Goal: Find specific page/section: Find specific page/section

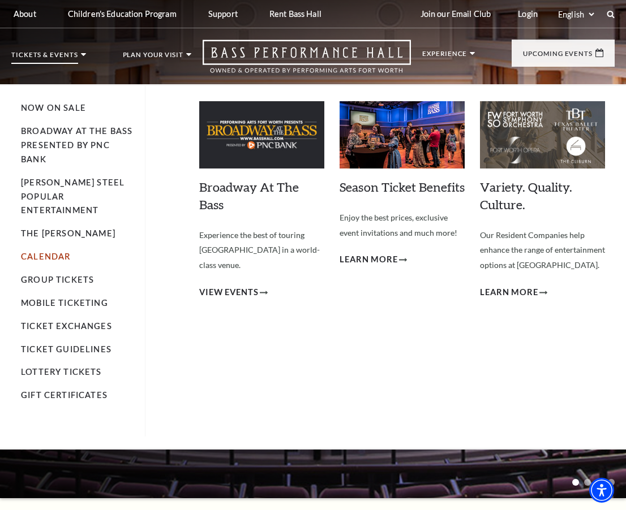
click at [49, 252] on link "Calendar" at bounding box center [45, 257] width 49 height 10
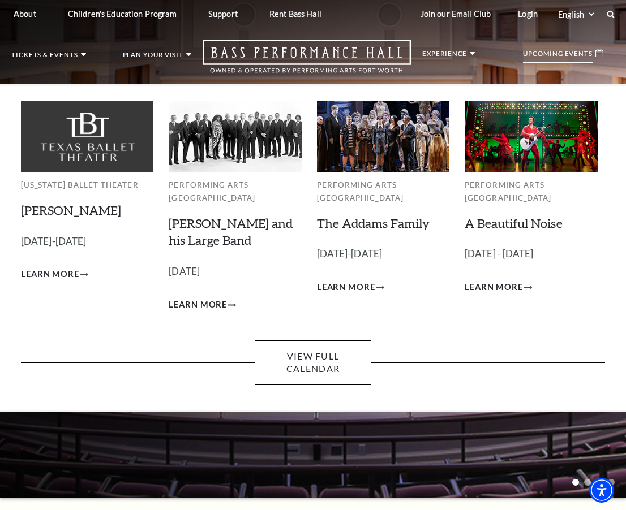
click at [565, 50] on p "Upcoming Events" at bounding box center [558, 56] width 70 height 12
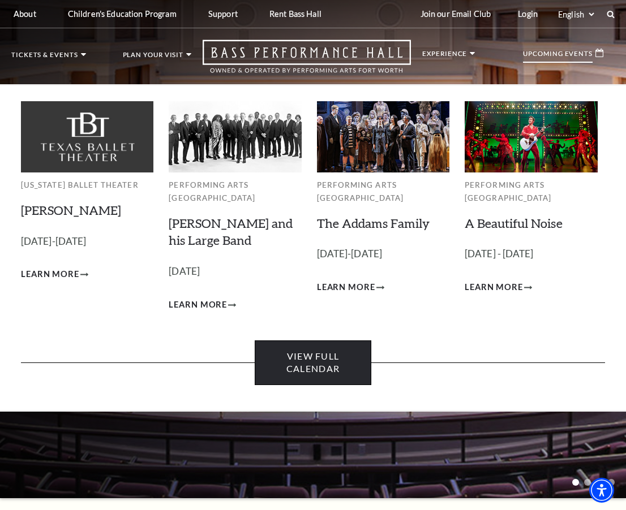
click at [329, 364] on link "View Full Calendar" at bounding box center [313, 363] width 117 height 45
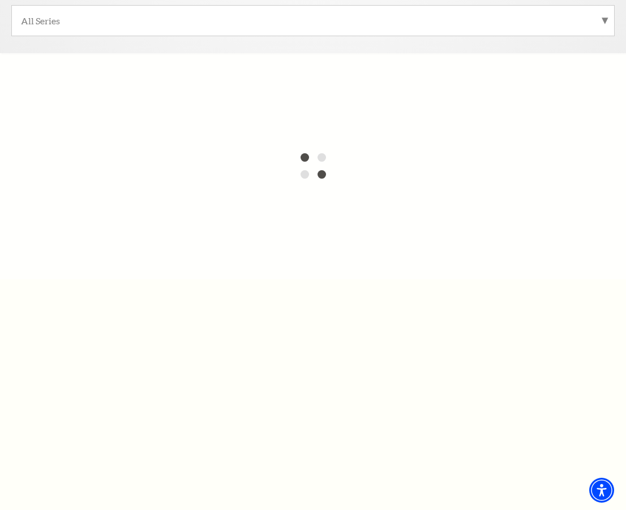
scroll to position [375, 0]
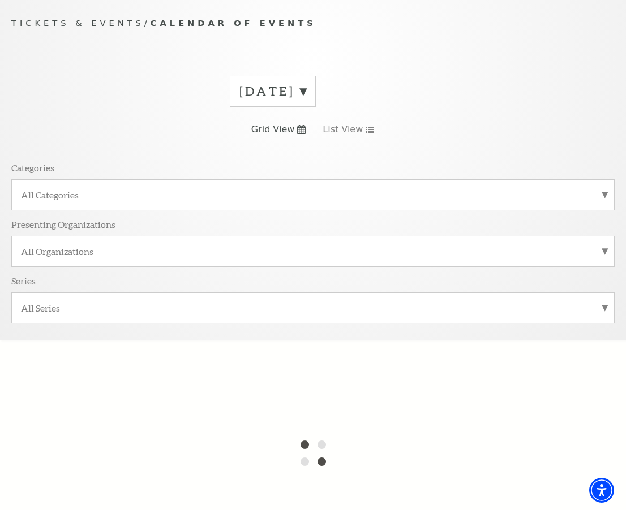
scroll to position [97, 0]
click at [312, 192] on label "All Categories" at bounding box center [313, 193] width 584 height 12
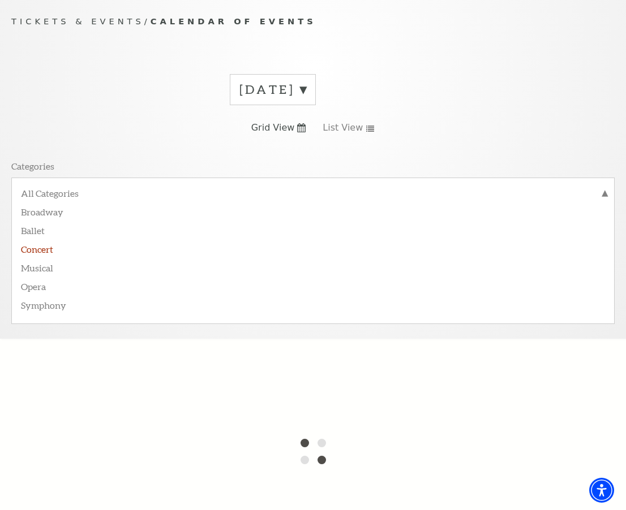
click at [47, 250] on label "Concert" at bounding box center [313, 248] width 584 height 19
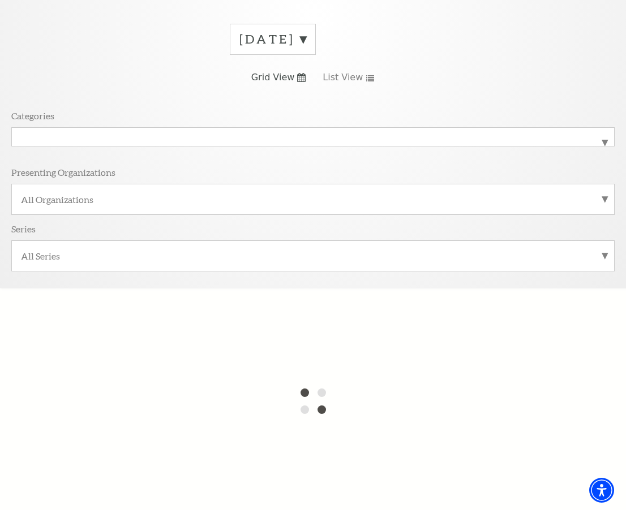
scroll to position [0, 0]
